Goal: Transaction & Acquisition: Purchase product/service

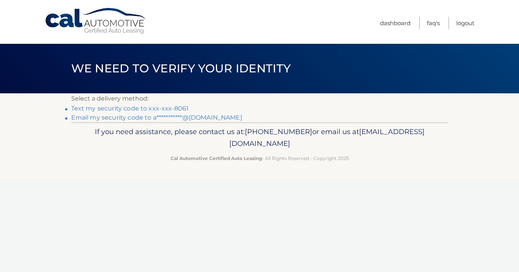
click at [180, 120] on link "**********" at bounding box center [156, 117] width 171 height 7
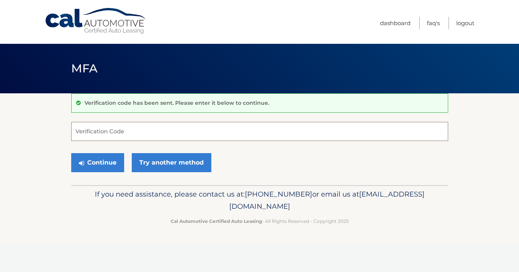
click at [167, 123] on input "Verification Code" at bounding box center [259, 131] width 377 height 19
paste input "563910"
type input "563910"
click at [102, 164] on button "Continue" at bounding box center [97, 162] width 53 height 19
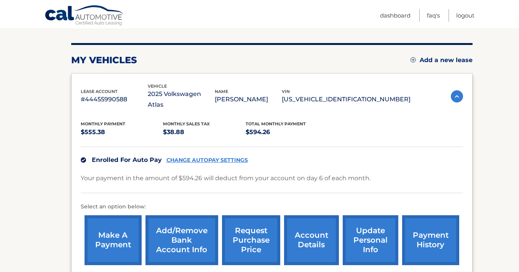
scroll to position [115, 0]
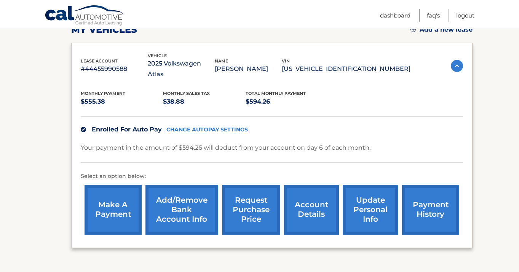
click at [112, 208] on link "make a payment" at bounding box center [113, 210] width 57 height 50
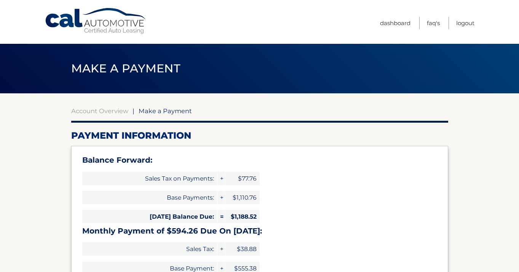
select select "M2I1ZDNhOWYtODMyMC00OTY1LWFmZjItZmVjMDJhMGFhZjRk"
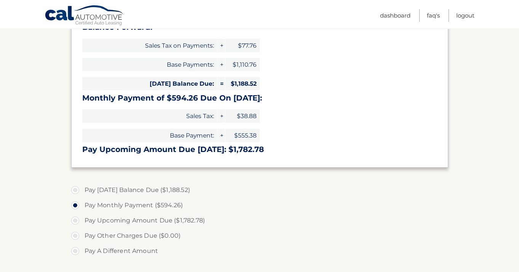
scroll to position [136, 0]
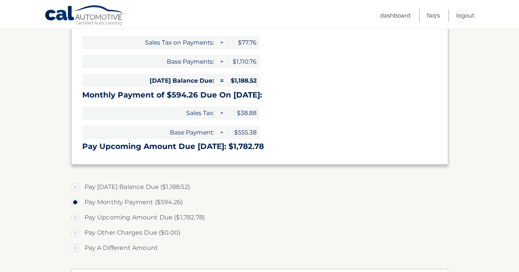
click at [79, 187] on label "Pay Today's Balance Due ($1,188.52)" at bounding box center [259, 186] width 377 height 15
click at [79, 187] on input "Pay Today's Balance Due ($1,188.52)" at bounding box center [78, 185] width 8 height 12
radio input "true"
type input "1188.52"
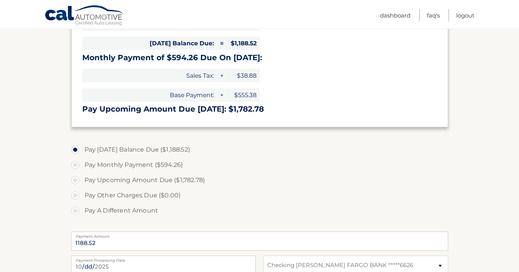
scroll to position [324, 0]
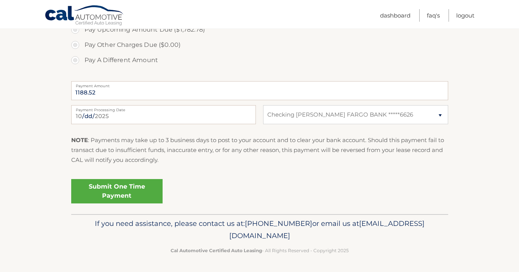
click at [122, 194] on link "Submit One Time Payment" at bounding box center [116, 191] width 91 height 24
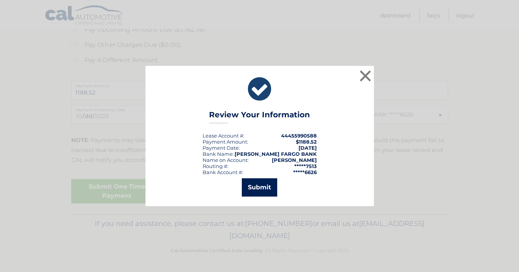
click at [259, 190] on button "Submit" at bounding box center [259, 187] width 35 height 18
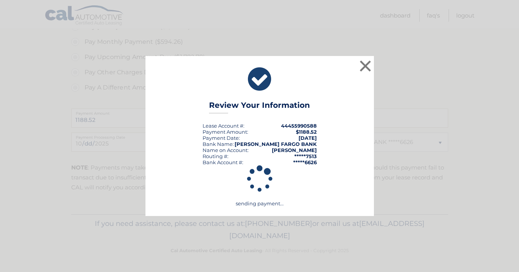
scroll to position [296, 0]
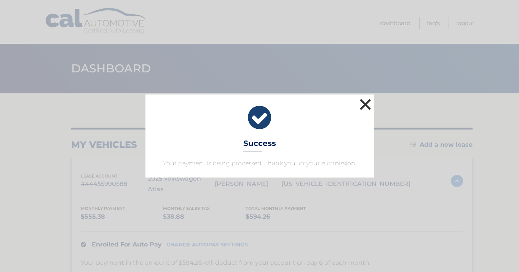
click at [365, 106] on button "×" at bounding box center [365, 104] width 15 height 15
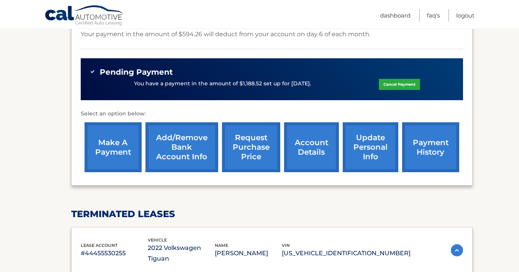
scroll to position [228, 0]
